Goal: Transaction & Acquisition: Obtain resource

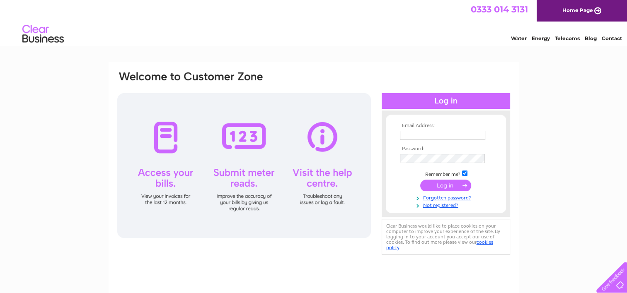
type input "garycreese@thecotswoldbathroomcompany.co.uk"
click at [433, 187] on input "submit" at bounding box center [445, 186] width 51 height 12
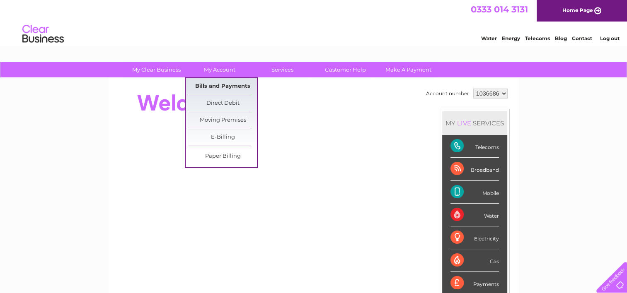
click at [213, 87] on link "Bills and Payments" at bounding box center [222, 86] width 68 height 17
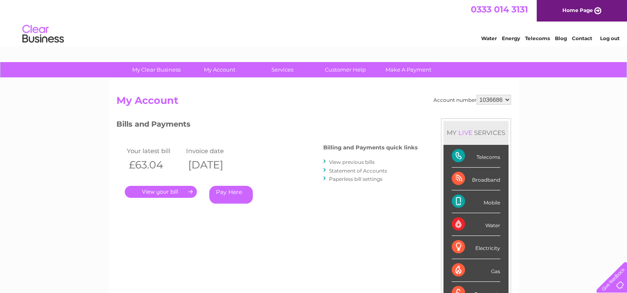
scroll to position [41, 0]
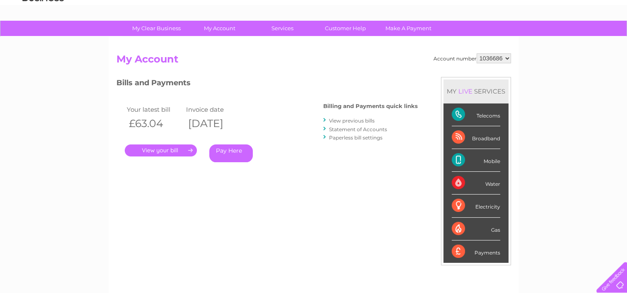
click at [157, 150] on link "." at bounding box center [161, 151] width 72 height 12
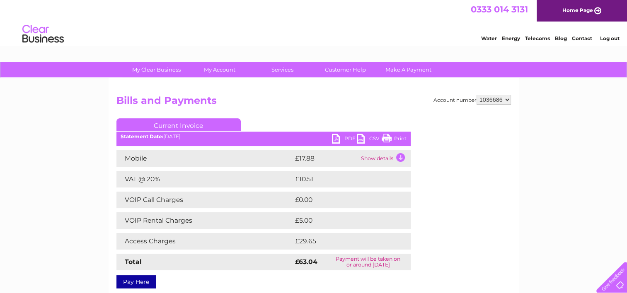
click at [339, 140] on link "PDF" at bounding box center [344, 140] width 25 height 12
